Goal: Navigation & Orientation: Find specific page/section

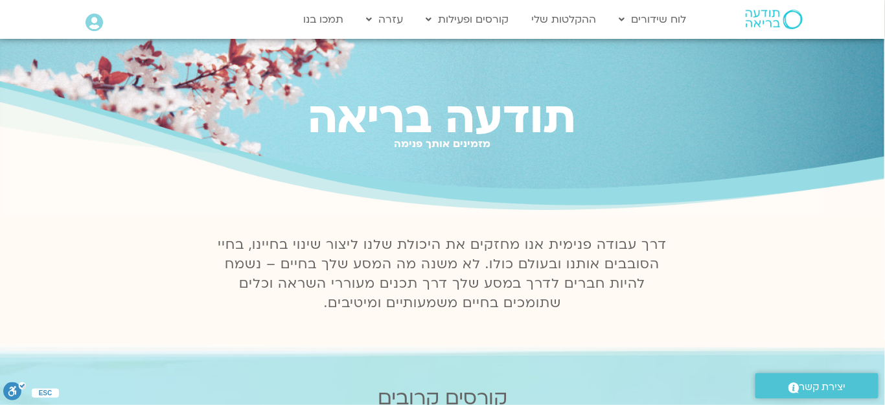
click at [93, 23] on icon at bounding box center [94, 23] width 17 height 18
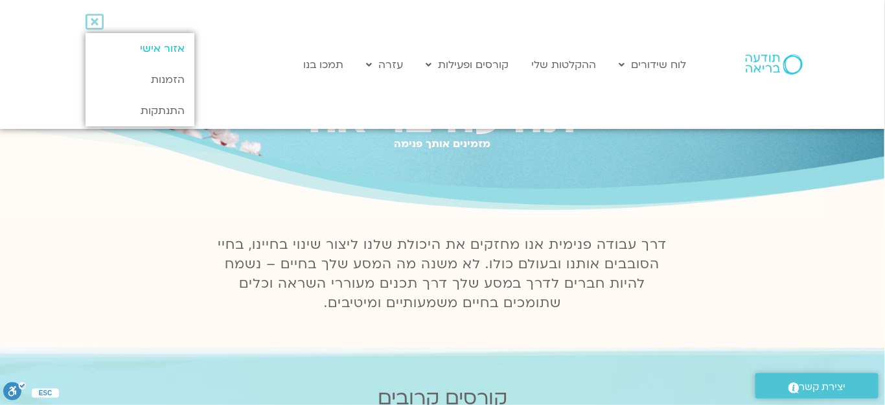
click at [161, 51] on link "אזור אישי" at bounding box center [140, 48] width 108 height 31
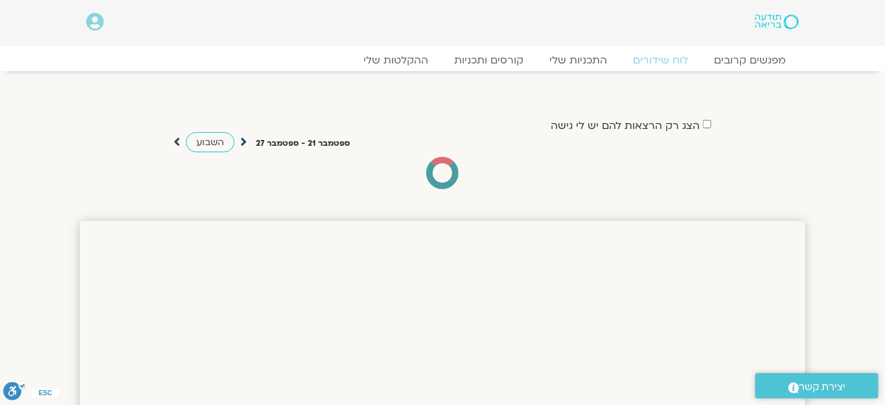
click at [242, 144] on icon at bounding box center [243, 141] width 6 height 13
click at [243, 136] on icon at bounding box center [243, 141] width 6 height 13
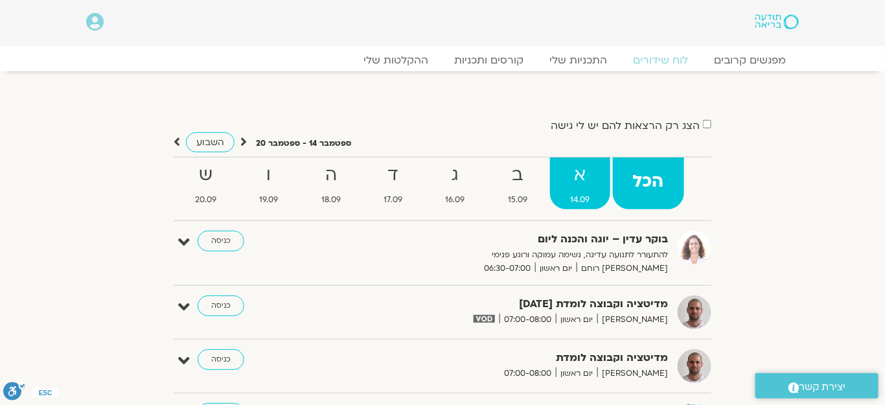
click at [585, 184] on strong "א" at bounding box center [580, 175] width 60 height 29
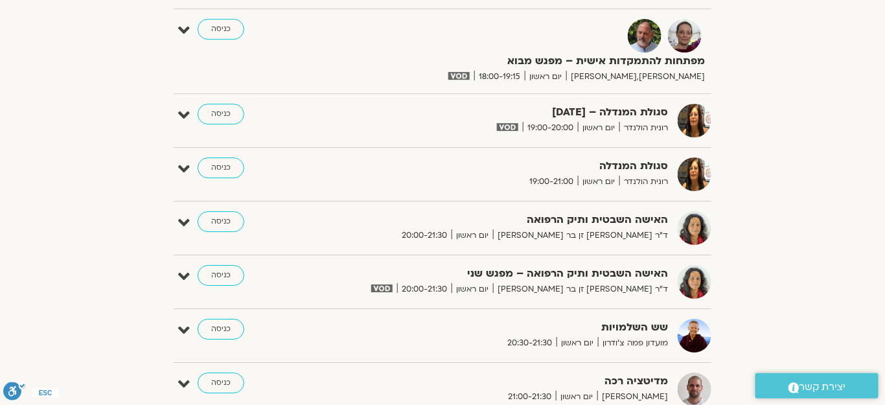
scroll to position [1354, 0]
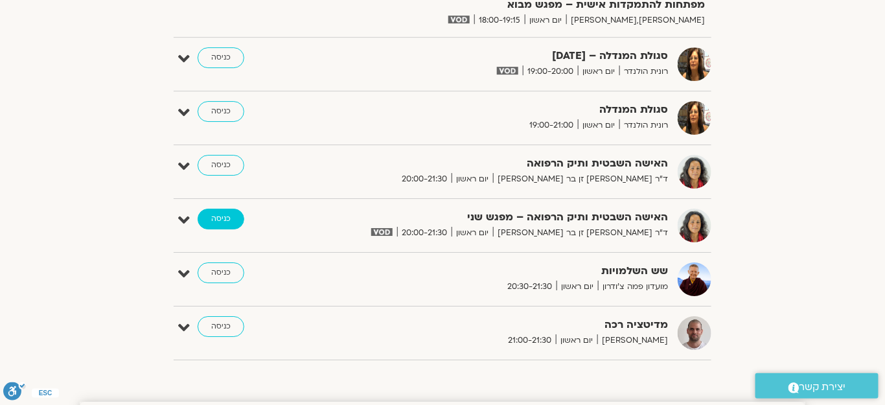
click at [218, 214] on link "כניסה" at bounding box center [221, 219] width 47 height 21
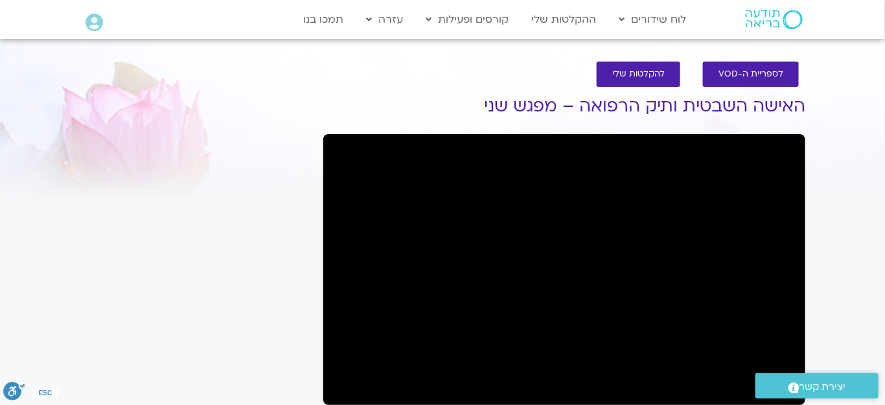
click at [855, 331] on section "לספריית ה-VOD להקלטות שלי האישה השבטית ותיק הרפואה – מפגש שני ד״ר צילה זן בר צו…" at bounding box center [442, 352] width 885 height 606
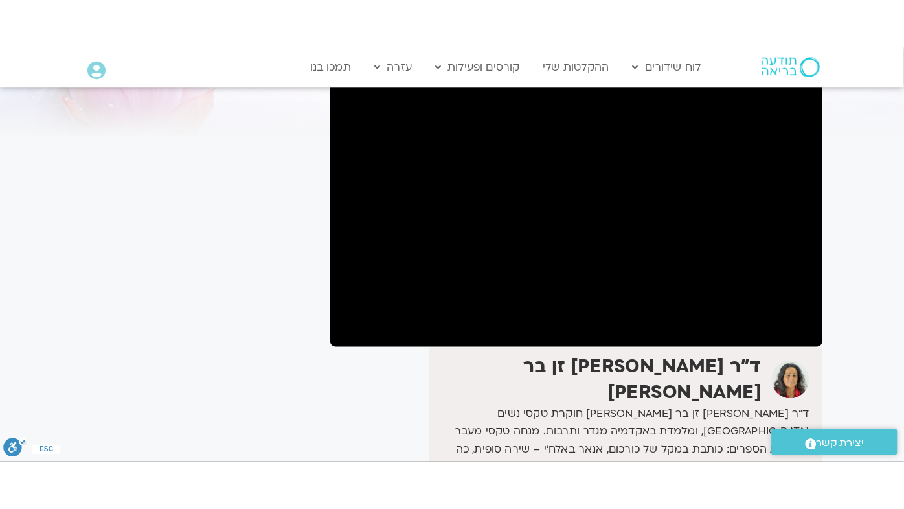
scroll to position [115, 0]
